Goal: Information Seeking & Learning: Learn about a topic

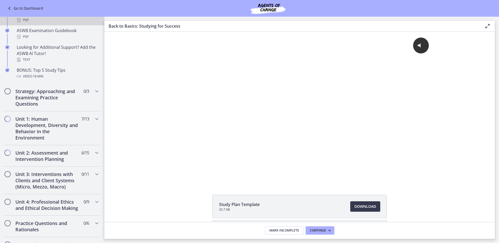
scroll to position [261, 0]
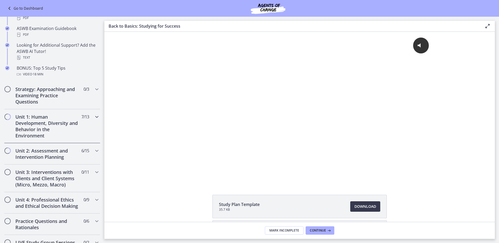
click at [40, 126] on h2 "Unit 1: Human Development, Diversity and Behavior in the Environment" at bounding box center [47, 126] width 64 height 25
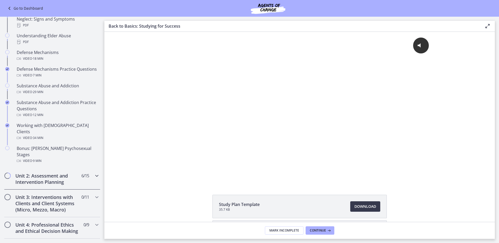
click at [54, 173] on h2 "Unit 2: Assessment and Intervention Planning" at bounding box center [47, 179] width 64 height 13
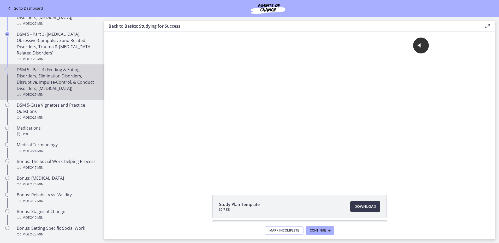
click at [62, 81] on div "DSM 5 - Part 4 (Feeding & Eating Disorders, Elimination Disorders, Disruptive, …" at bounding box center [57, 82] width 81 height 31
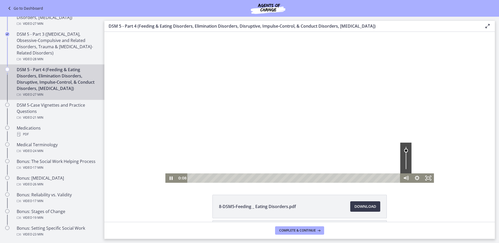
drag, startPoint x: 404, startPoint y: 161, endPoint x: 403, endPoint y: 151, distance: 10.8
click at [404, 151] on div "Volume" at bounding box center [406, 151] width 4 height 4
click at [424, 178] on icon "Fullscreen" at bounding box center [428, 178] width 11 height 9
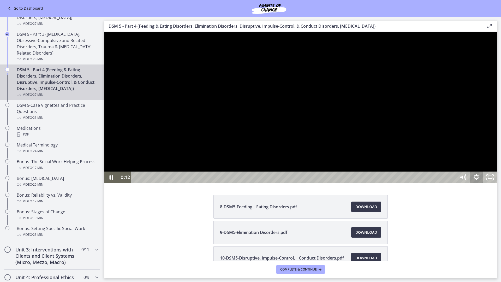
click at [483, 183] on icon "Show settings menu" at bounding box center [477, 177] width 14 height 11
click at [485, 184] on icon "Hide settings menu" at bounding box center [477, 177] width 16 height 14
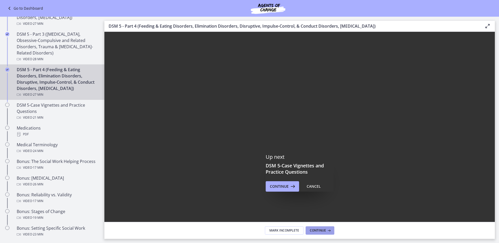
click at [320, 232] on span "Continue" at bounding box center [318, 231] width 16 height 4
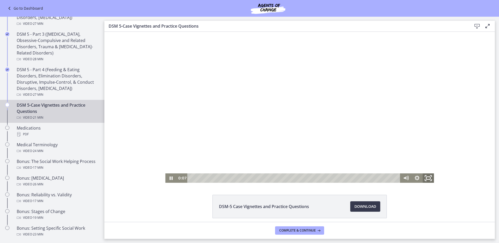
click at [428, 179] on icon "Fullscreen" at bounding box center [428, 178] width 13 height 11
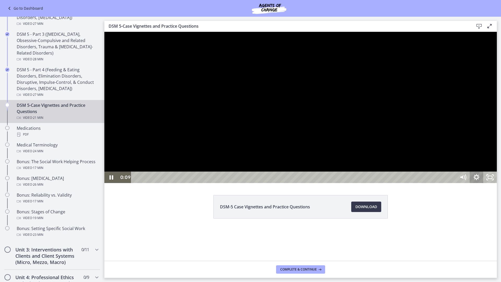
click at [483, 183] on icon "Show settings menu" at bounding box center [477, 177] width 14 height 11
click at [483, 183] on icon "Hide settings menu" at bounding box center [477, 177] width 14 height 11
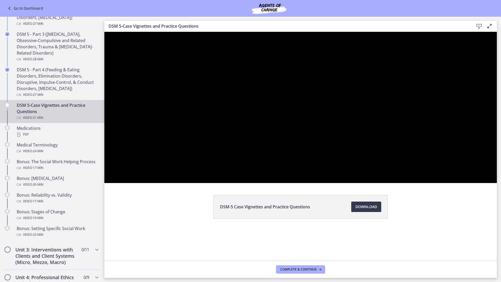
click at [470, 172] on button "Show settings menu" at bounding box center [477, 177] width 14 height 11
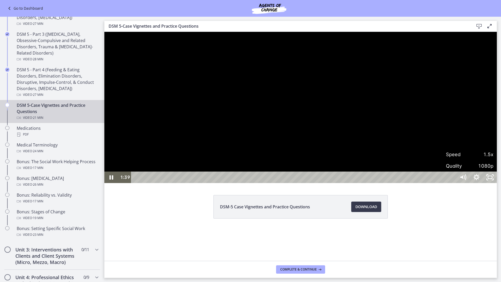
click at [398, 183] on div at bounding box center [300, 107] width 393 height 151
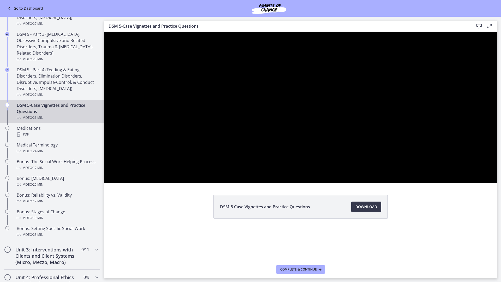
click at [104, 32] on button "Play Video: cmpffbaq9n7s72sd296g.mp4" at bounding box center [104, 32] width 0 height 0
click at [104, 32] on button "Pause: cmpffbaq9n7s72sd296g.mp4" at bounding box center [104, 32] width 0 height 0
click at [104, 32] on button "Play Video: cmpffbaq9n7s72sd296g.mp4" at bounding box center [104, 32] width 0 height 0
click at [104, 32] on button "Pause: cmpffbaq9n7s72sd296g.mp4" at bounding box center [104, 32] width 0 height 0
click at [104, 32] on button "Play Video: cmpffbaq9n7s72sd296g.mp4" at bounding box center [104, 32] width 0 height 0
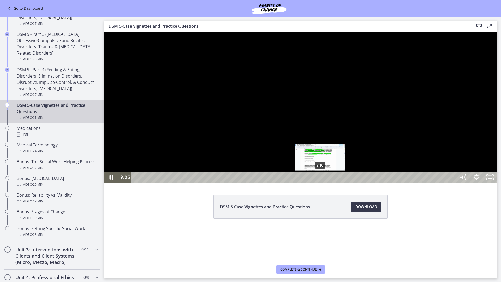
click at [320, 183] on div "9:10" at bounding box center [294, 177] width 317 height 11
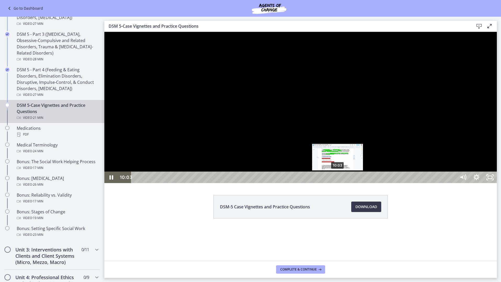
click at [338, 183] on div "10:03" at bounding box center [294, 177] width 317 height 11
click at [440, 183] on div at bounding box center [300, 107] width 393 height 151
click at [104, 32] on button "Play Video: cmpffbaq9n7s72sd296g.mp4" at bounding box center [104, 32] width 0 height 0
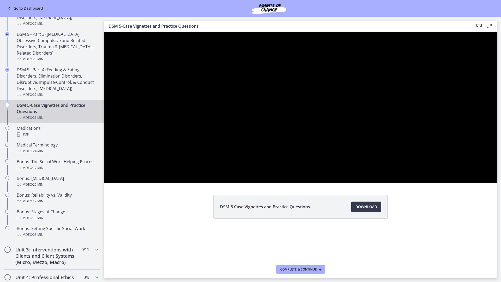
click at [104, 32] on button "Pause: cmpffbaq9n7s72sd296g.mp4" at bounding box center [104, 32] width 0 height 0
click at [104, 32] on button "Play Video: cmpffbaq9n7s72sd296g.mp4" at bounding box center [104, 32] width 0 height 0
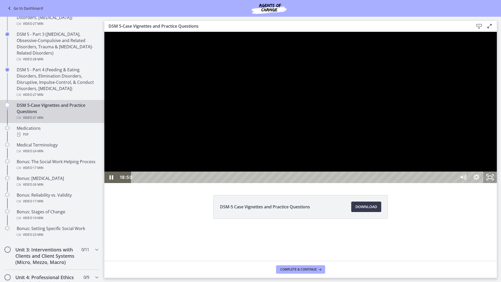
click at [497, 183] on icon "Unfullscreen" at bounding box center [490, 177] width 14 height 11
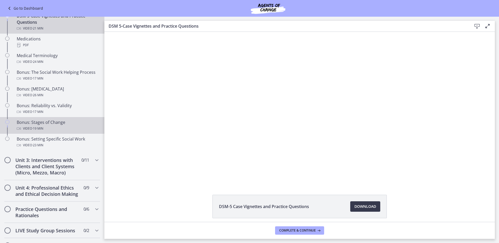
scroll to position [365, 0]
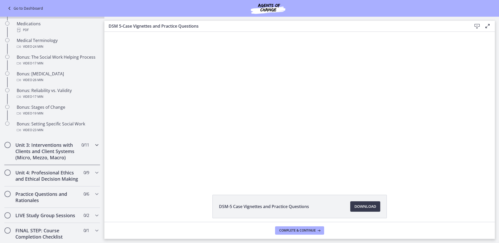
click at [94, 146] on icon "Chapters" at bounding box center [97, 145] width 6 height 6
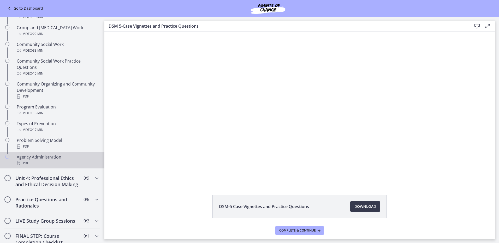
scroll to position [269, 0]
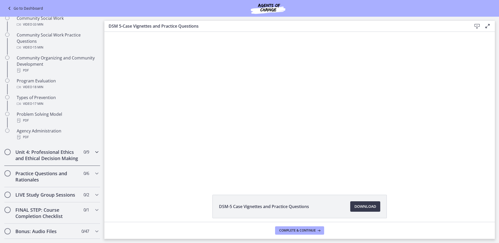
click at [67, 160] on h2 "Unit 4: Professional Ethics and Ethical Decision Making" at bounding box center [47, 155] width 64 height 13
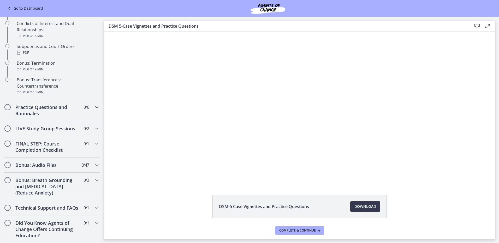
scroll to position [315, 0]
click at [68, 104] on h2 "Practice Questions and Rationales" at bounding box center [47, 110] width 64 height 13
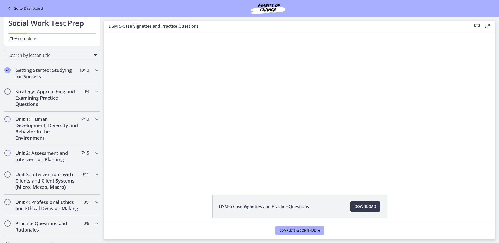
scroll to position [0, 0]
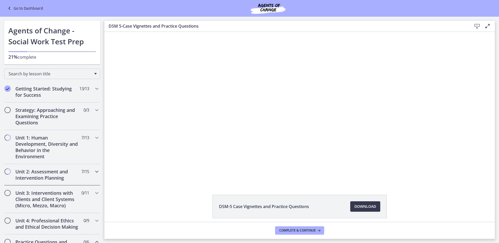
click at [60, 173] on h2 "Unit 2: Assessment and Intervention Planning" at bounding box center [47, 175] width 64 height 13
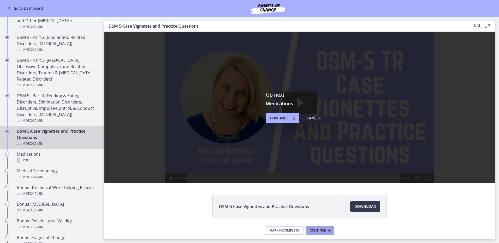
click at [316, 230] on span "Continue" at bounding box center [318, 231] width 16 height 4
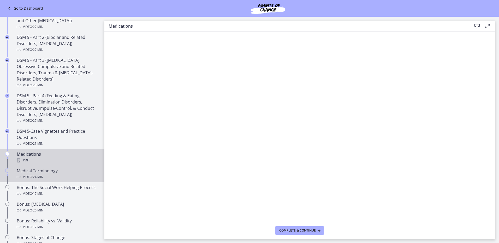
click at [49, 173] on div "Medical Terminology Video · 24 min" at bounding box center [57, 174] width 81 height 13
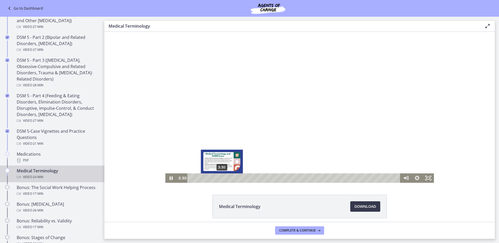
click at [220, 177] on div "3:30" at bounding box center [294, 178] width 206 height 9
click at [353, 112] on div at bounding box center [299, 107] width 269 height 151
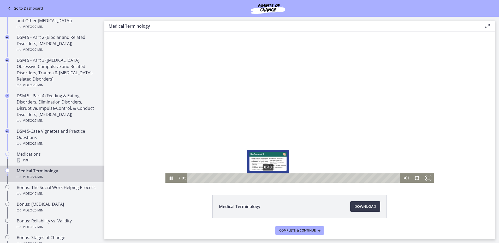
click at [266, 178] on div "8:48" at bounding box center [294, 178] width 206 height 9
click at [281, 178] on div "10:26" at bounding box center [294, 178] width 206 height 9
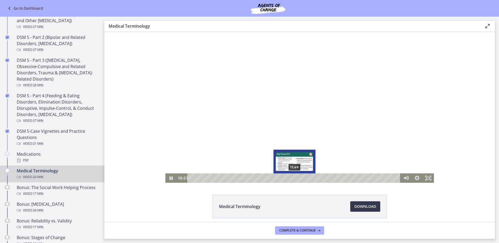
click at [293, 177] on div "11:49" at bounding box center [294, 178] width 206 height 9
click at [300, 178] on div "12:37" at bounding box center [294, 178] width 206 height 9
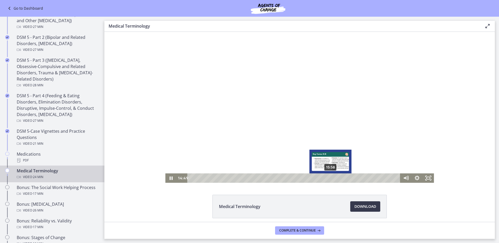
click at [329, 179] on div "15:58" at bounding box center [294, 178] width 206 height 9
click at [298, 101] on div at bounding box center [299, 107] width 269 height 151
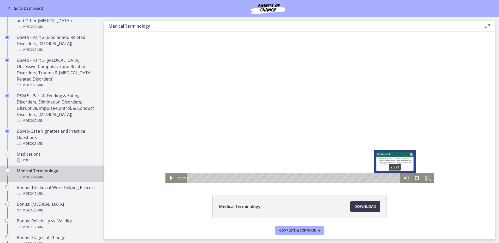
click at [393, 177] on div "23:21" at bounding box center [294, 178] width 206 height 9
click at [380, 133] on div at bounding box center [299, 107] width 269 height 151
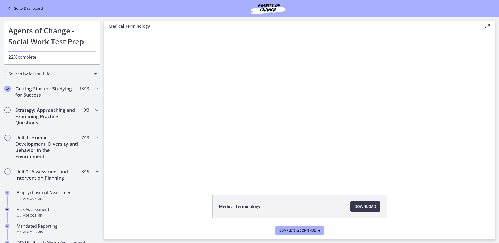
scroll to position [235, 0]
